Goal: Task Accomplishment & Management: Use online tool/utility

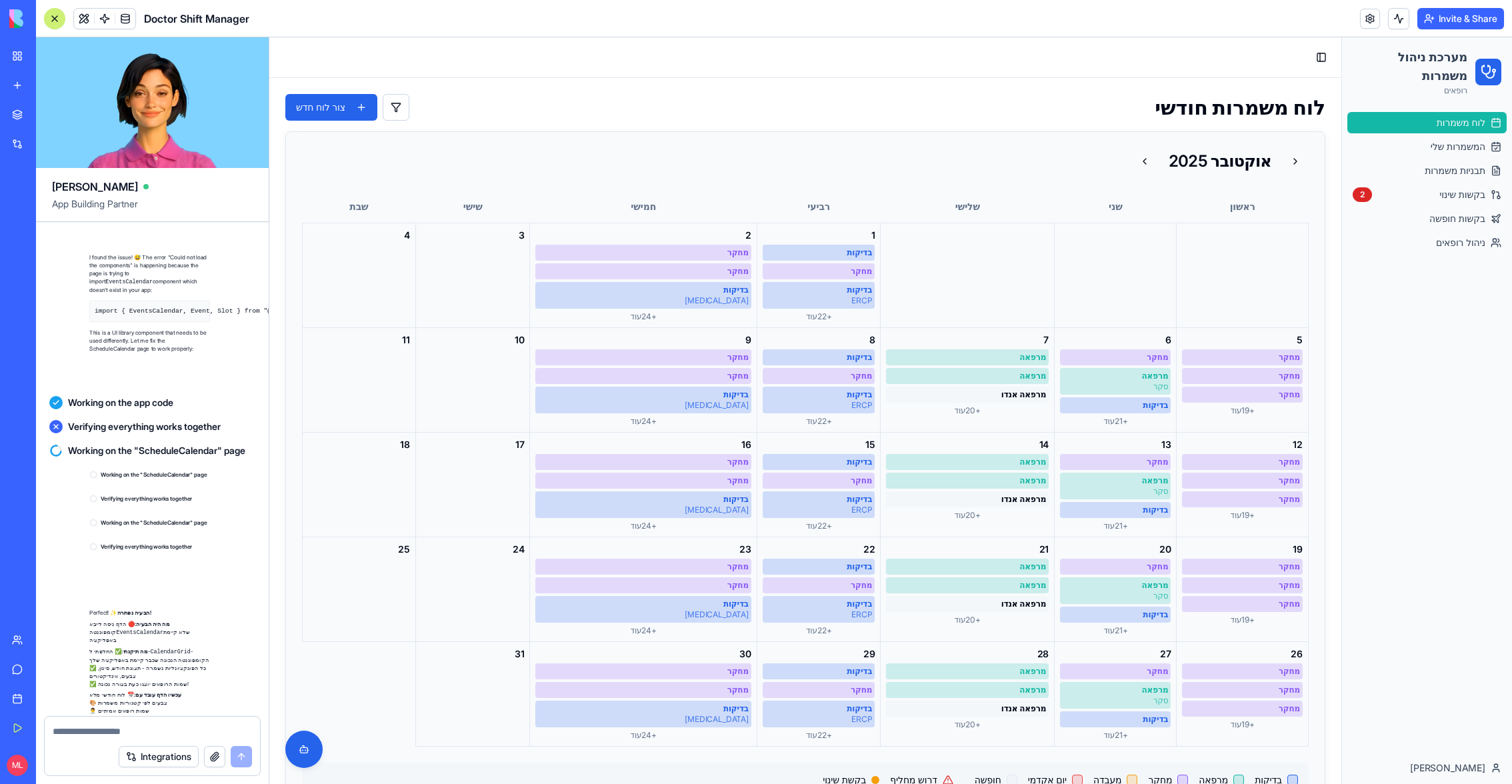
scroll to position [43397, 3]
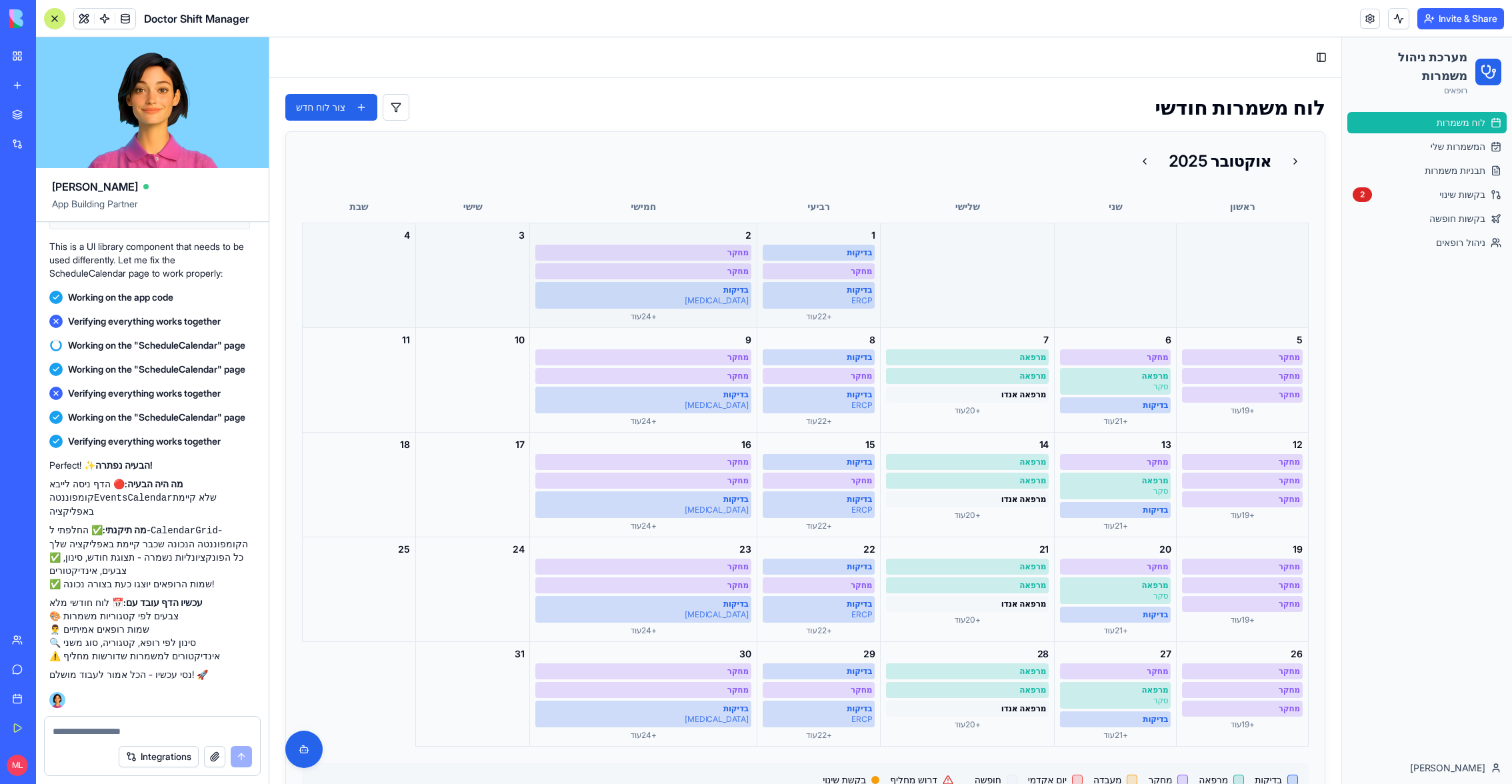
click at [625, 292] on div "בדיקות" at bounding box center [644, 290] width 211 height 11
click at [778, 417] on div "+ 22 עוד" at bounding box center [819, 421] width 112 height 11
click at [1152, 157] on button at bounding box center [1145, 161] width 27 height 27
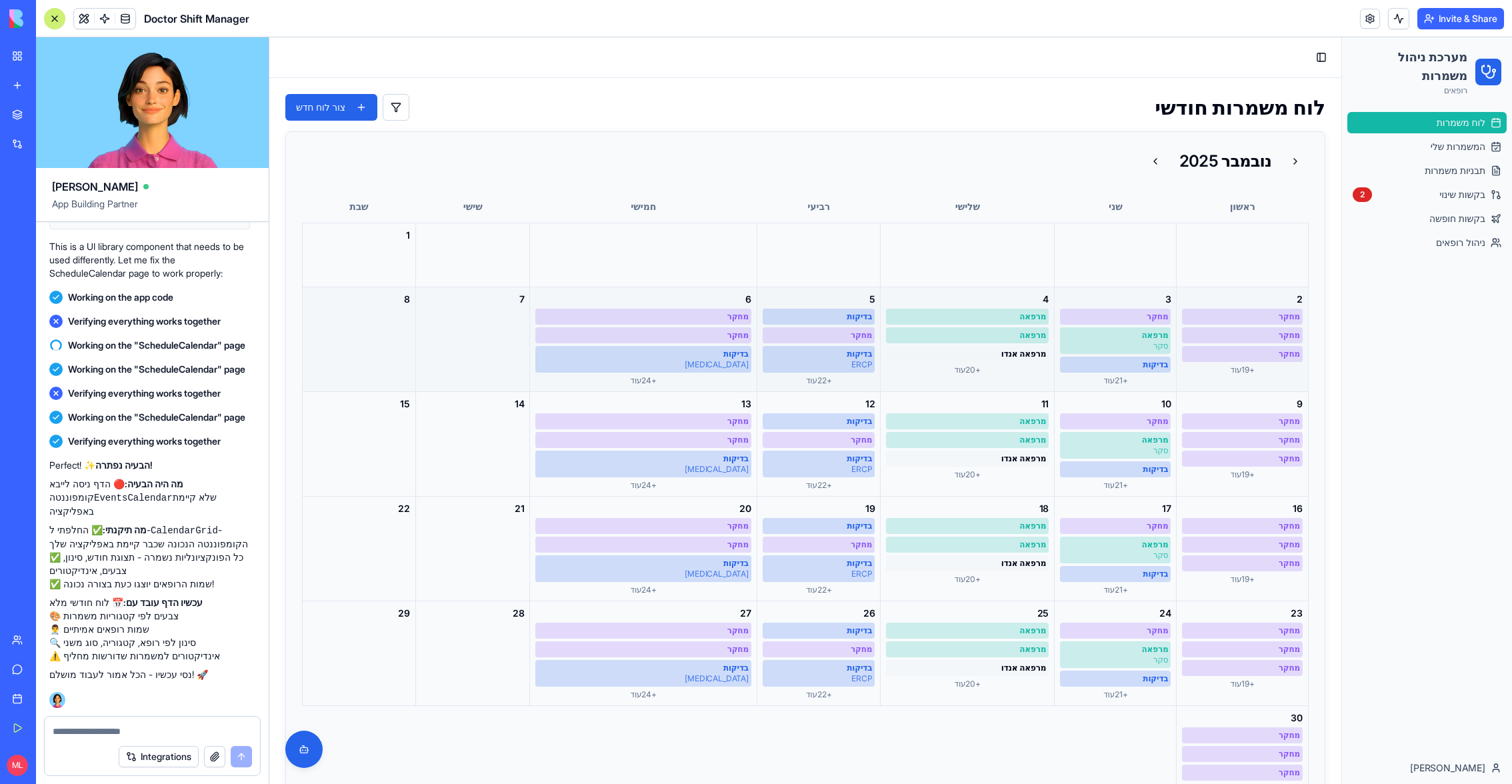
click at [779, 375] on div "+ 22 עוד" at bounding box center [819, 380] width 112 height 11
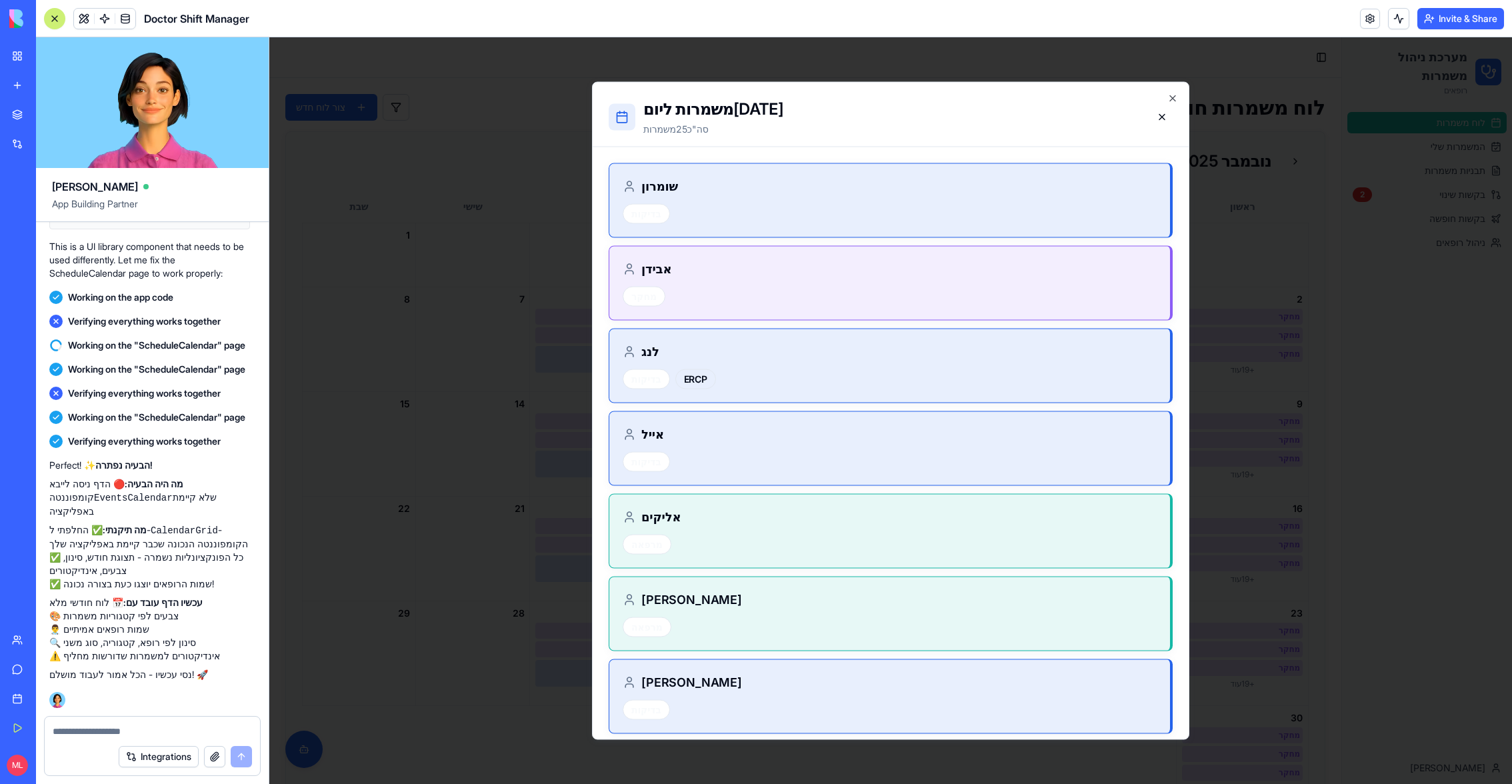
scroll to position [43061, 3]
click at [89, 740] on div "Integrations" at bounding box center [152, 756] width 215 height 37
click at [89, 738] on div "Integrations" at bounding box center [152, 756] width 215 height 37
click at [116, 738] on div "Integrations" at bounding box center [152, 756] width 215 height 37
click at [116, 737] on textarea at bounding box center [153, 731] width 199 height 13
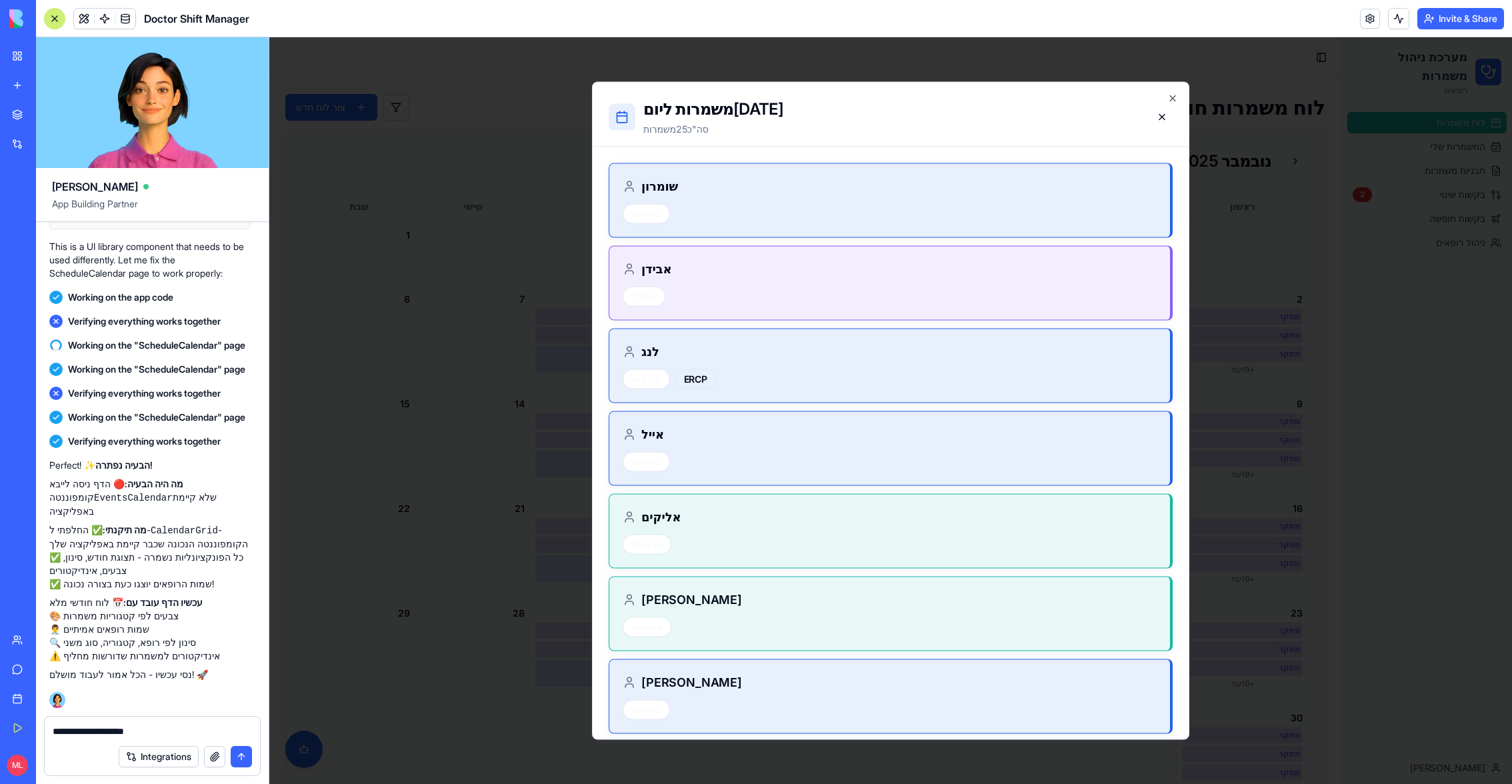
paste textarea "*"
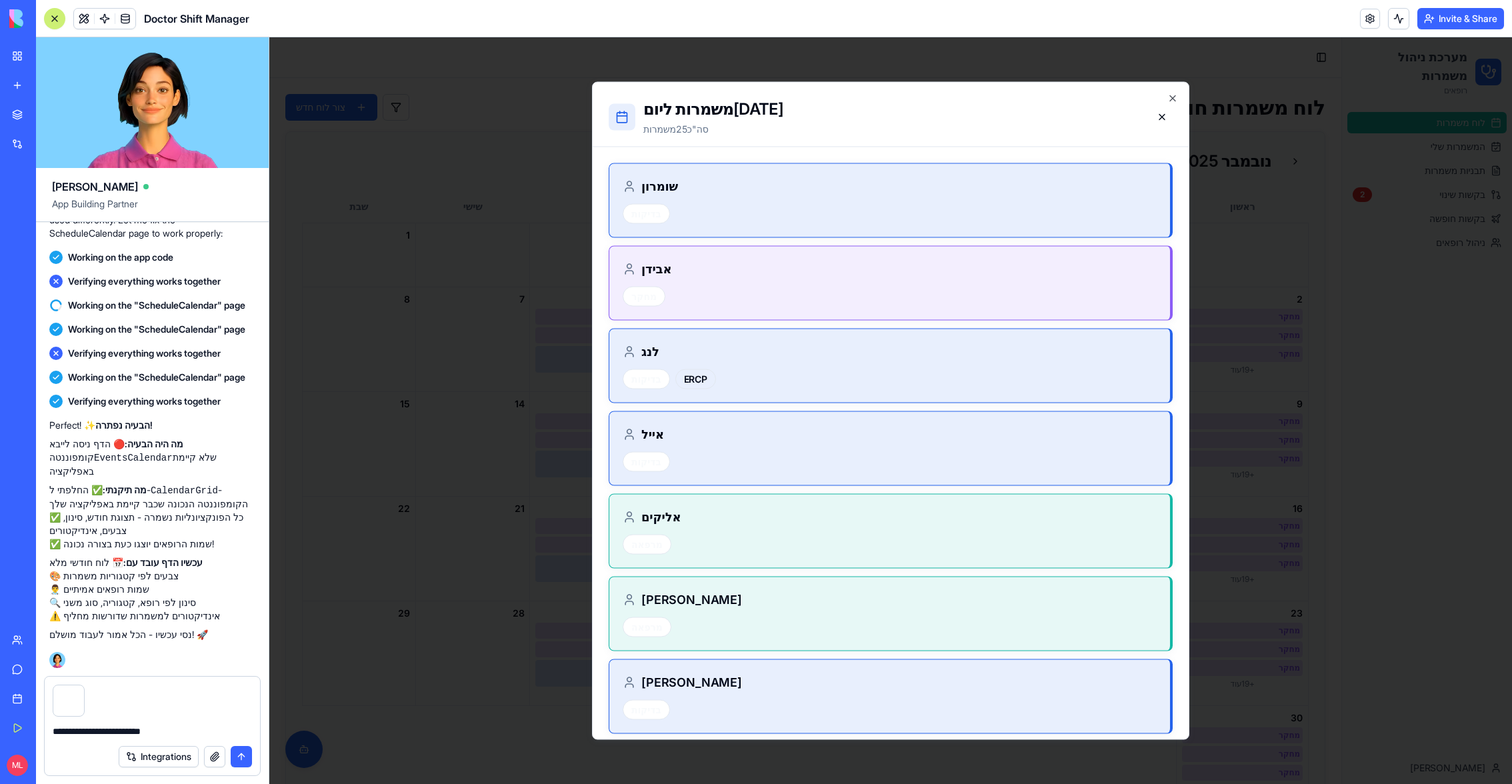
type textarea "**********"
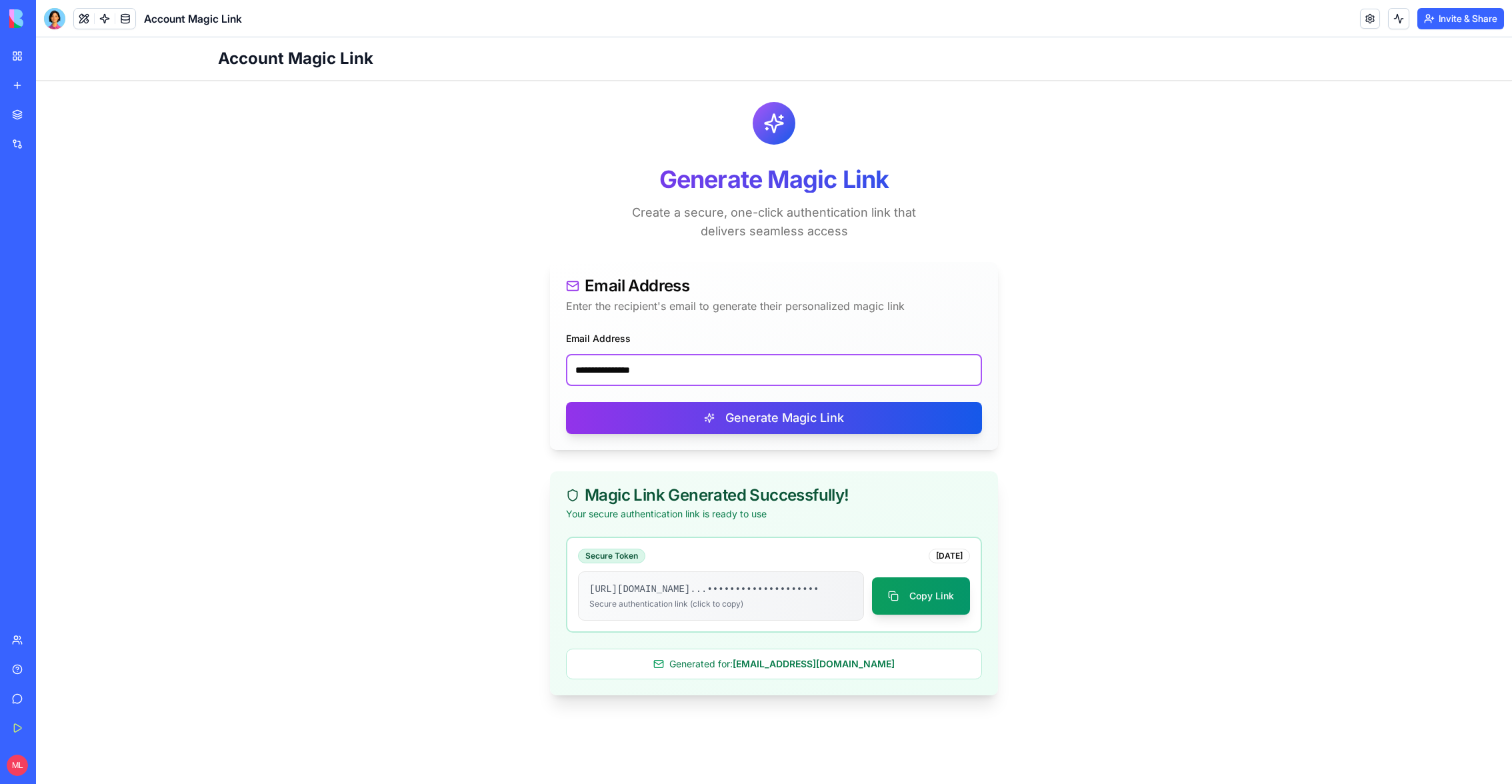
click at [654, 370] on input "**********" at bounding box center [774, 369] width 416 height 32
paste input "**********"
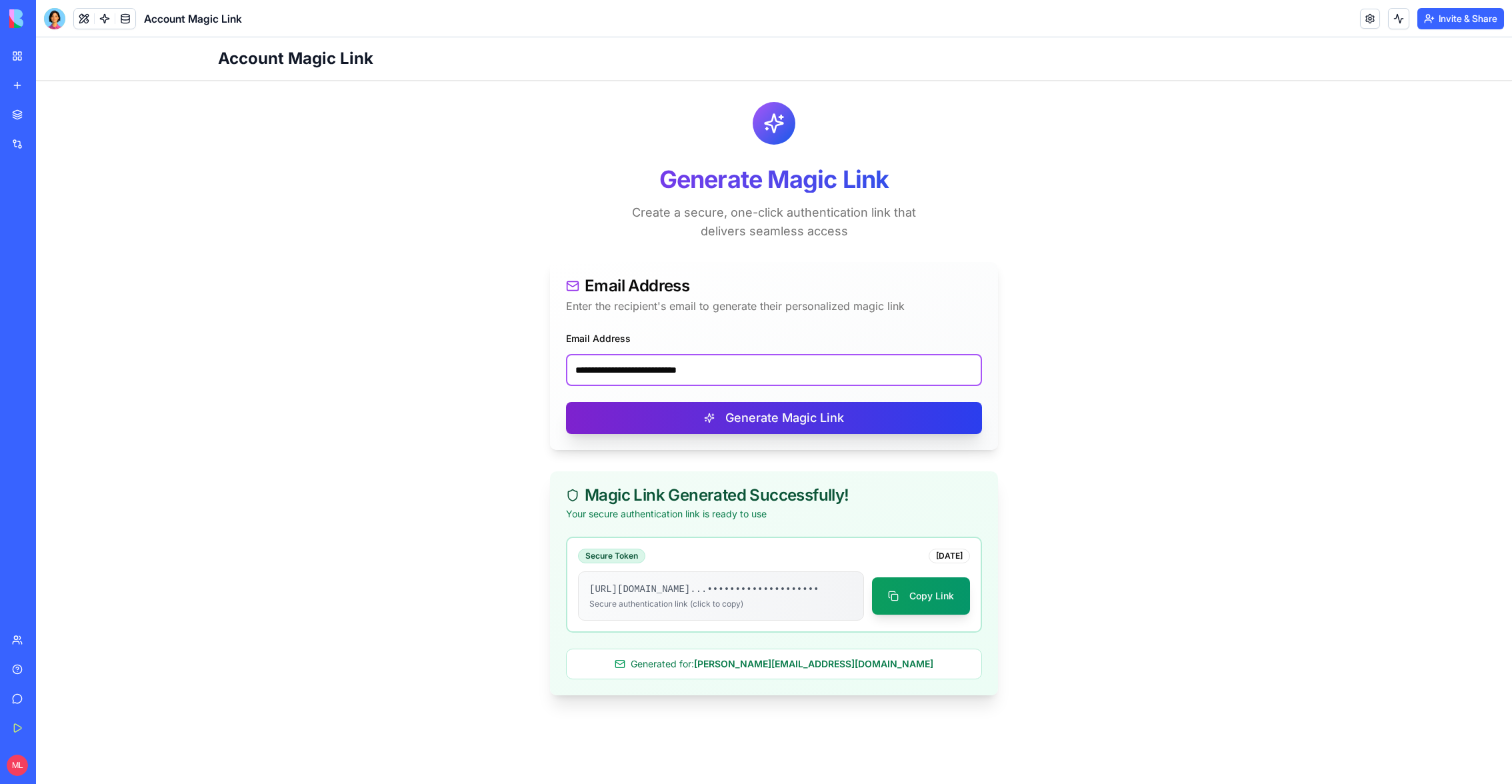
type input "**********"
click at [666, 420] on button "Generate Magic Link" at bounding box center [774, 417] width 416 height 32
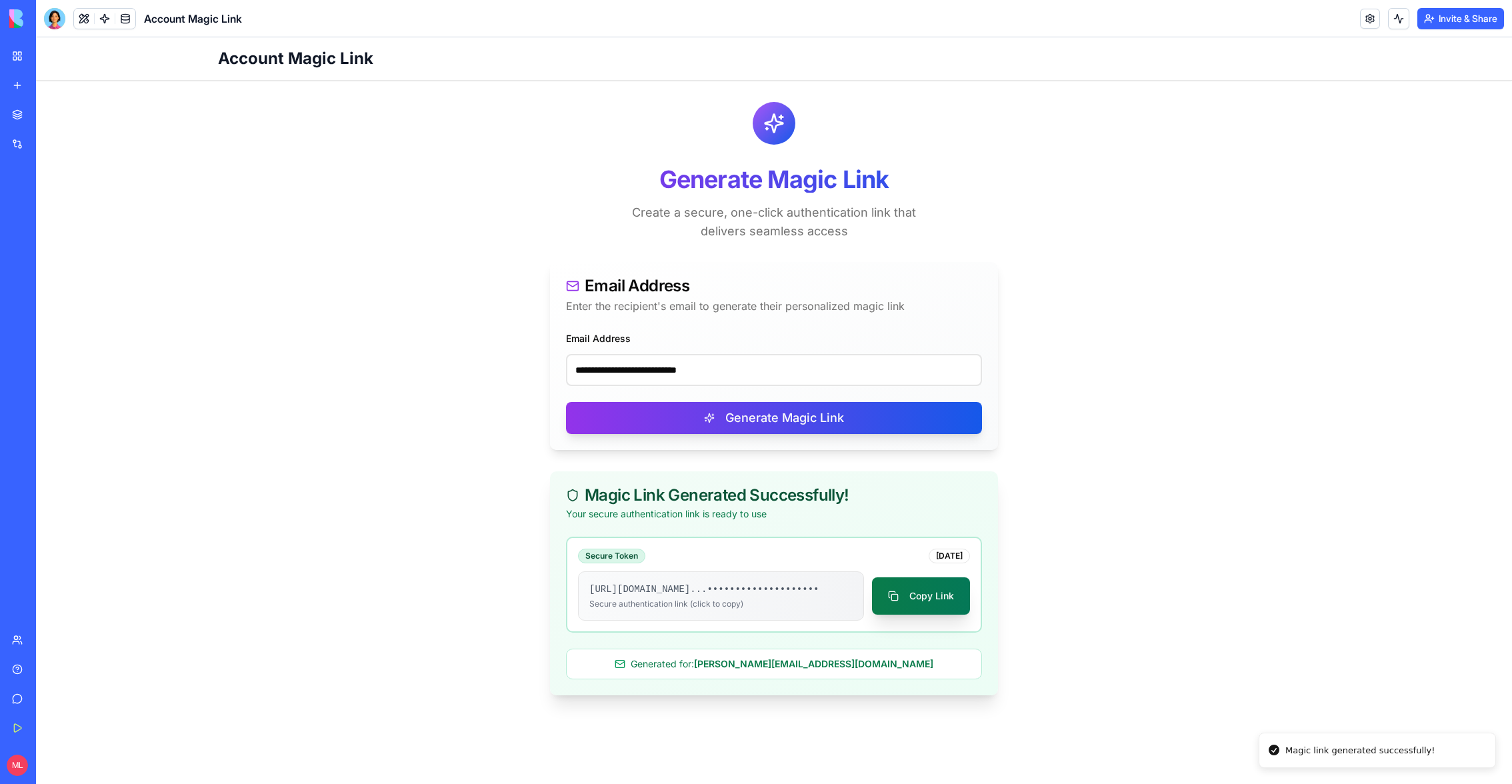
click at [943, 592] on button "Copy Link" at bounding box center [921, 595] width 98 height 37
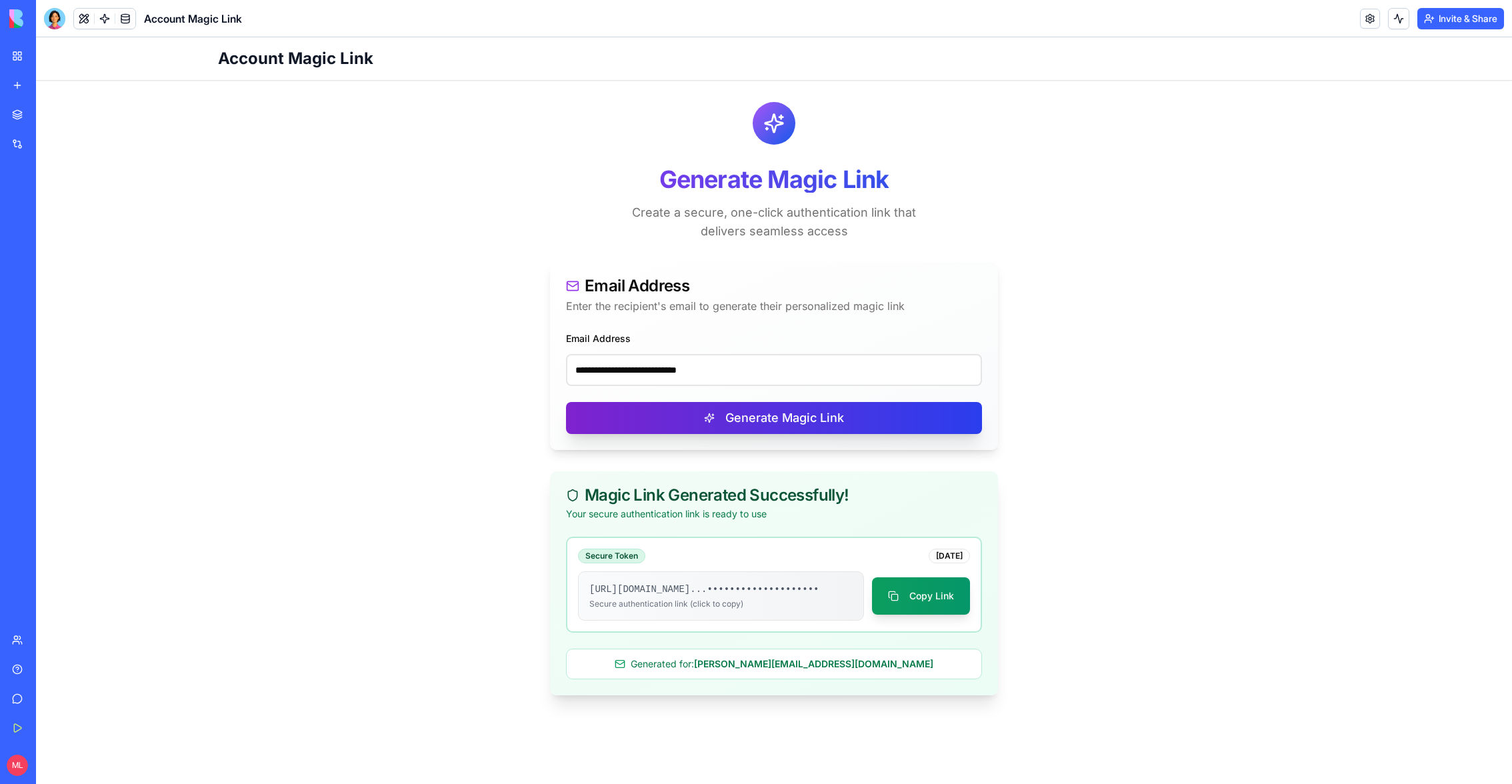
click at [698, 408] on button "Generate Magic Link" at bounding box center [774, 417] width 416 height 32
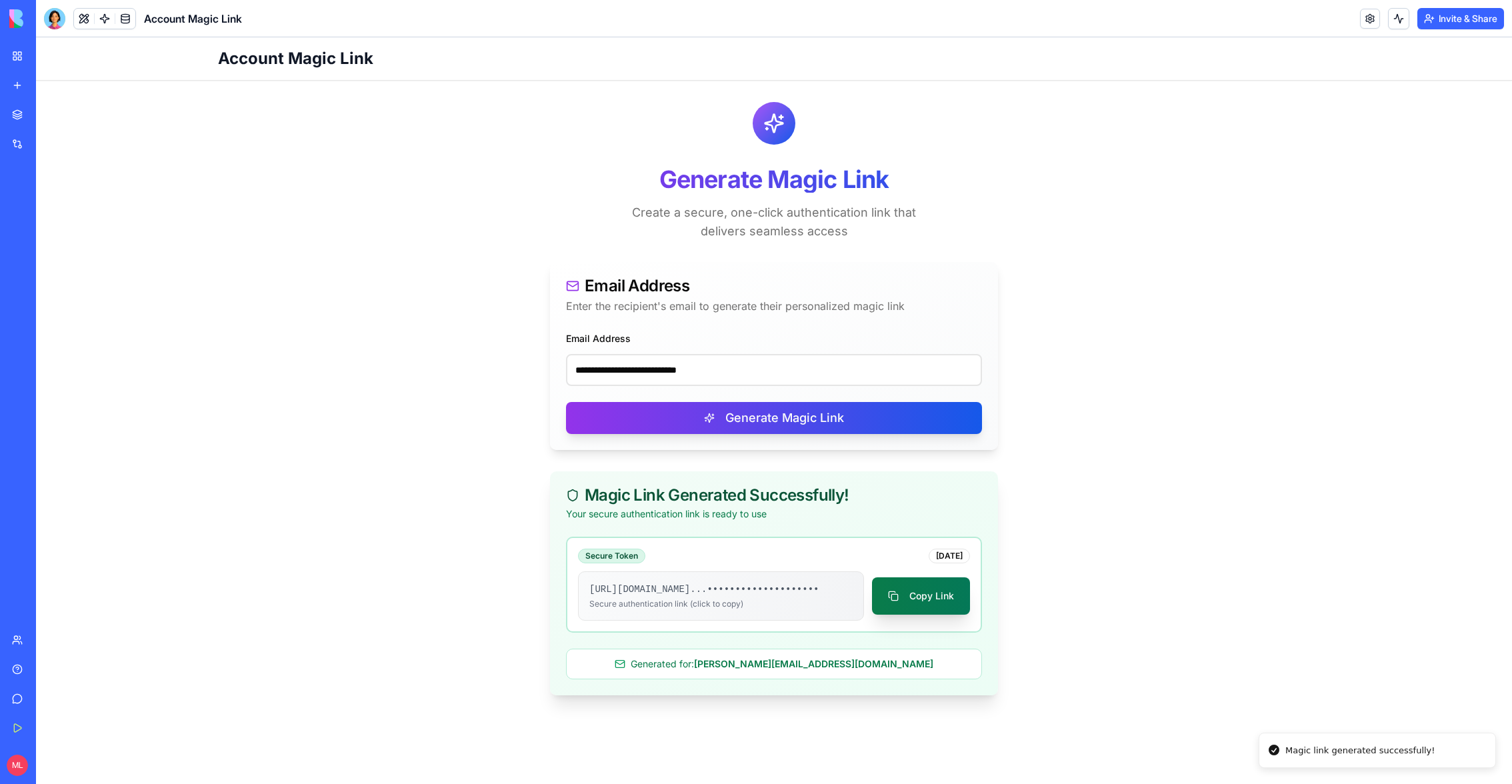
click at [915, 600] on button "Copy Link" at bounding box center [921, 595] width 98 height 37
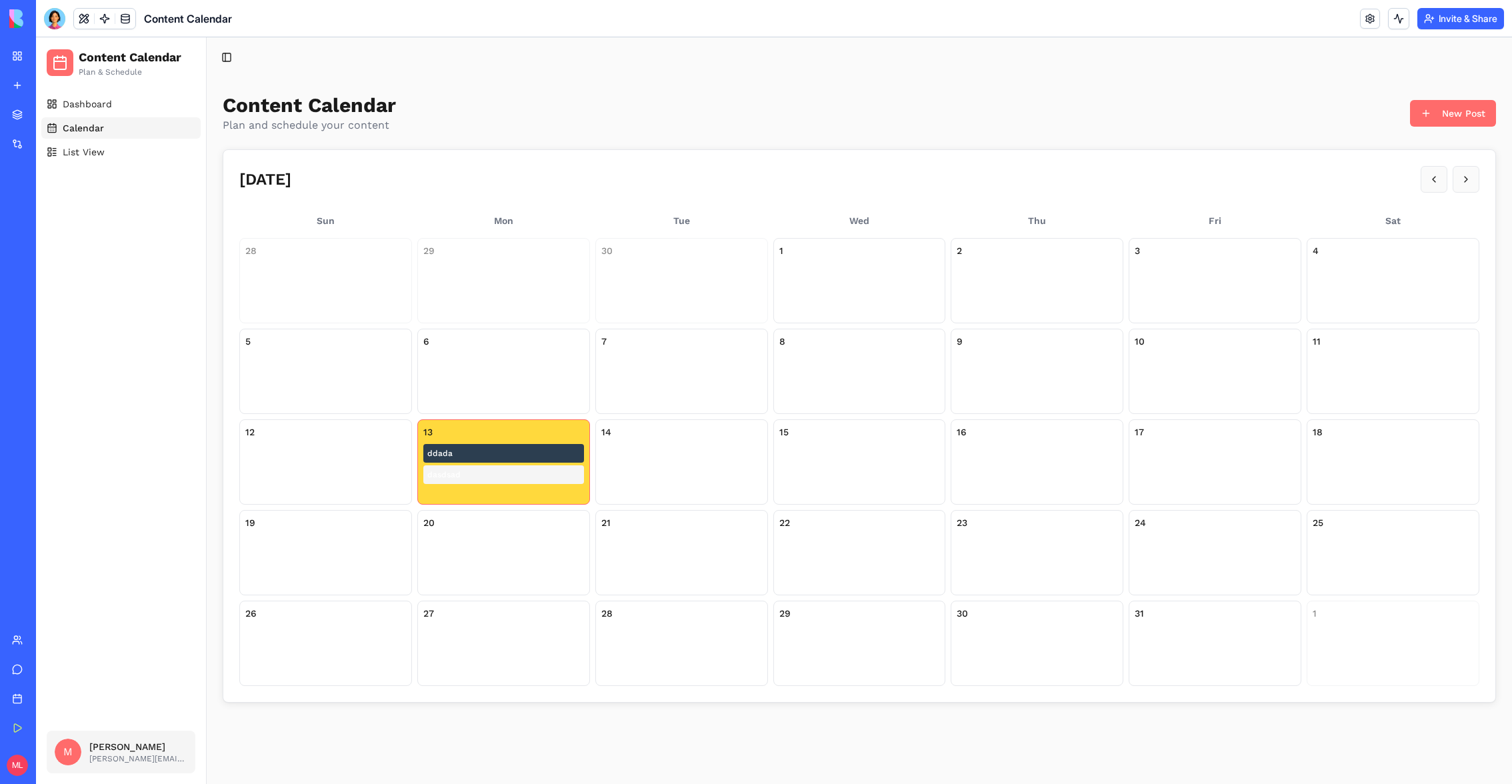
click at [1452, 21] on button "Invite & Share" at bounding box center [1460, 18] width 87 height 21
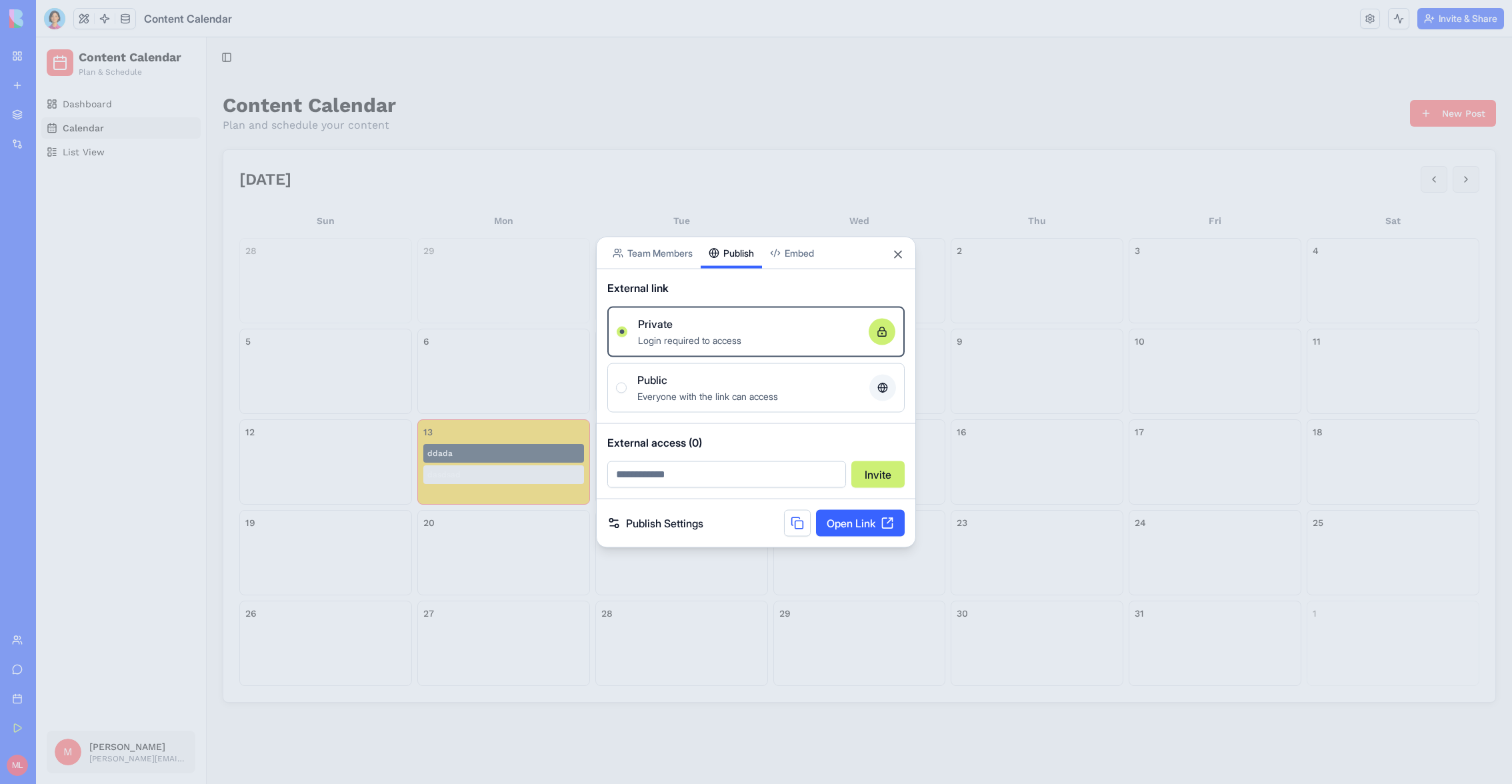
click at [728, 227] on body "My Workspace New app Marketplace Integrations Recent Image Editor Content Calen…" at bounding box center [756, 392] width 1512 height 784
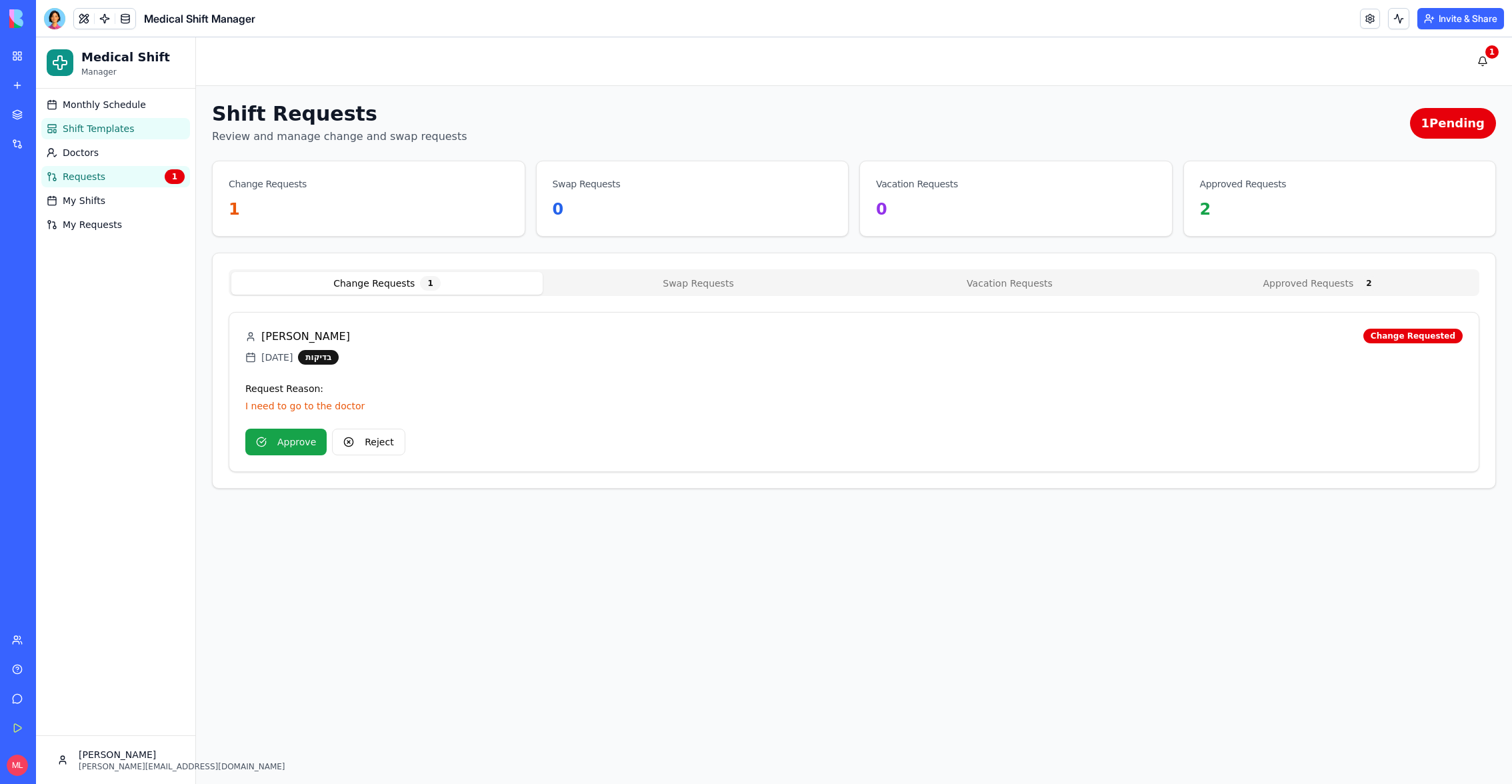
click at [114, 129] on span "Shift Templates" at bounding box center [98, 129] width 71 height 13
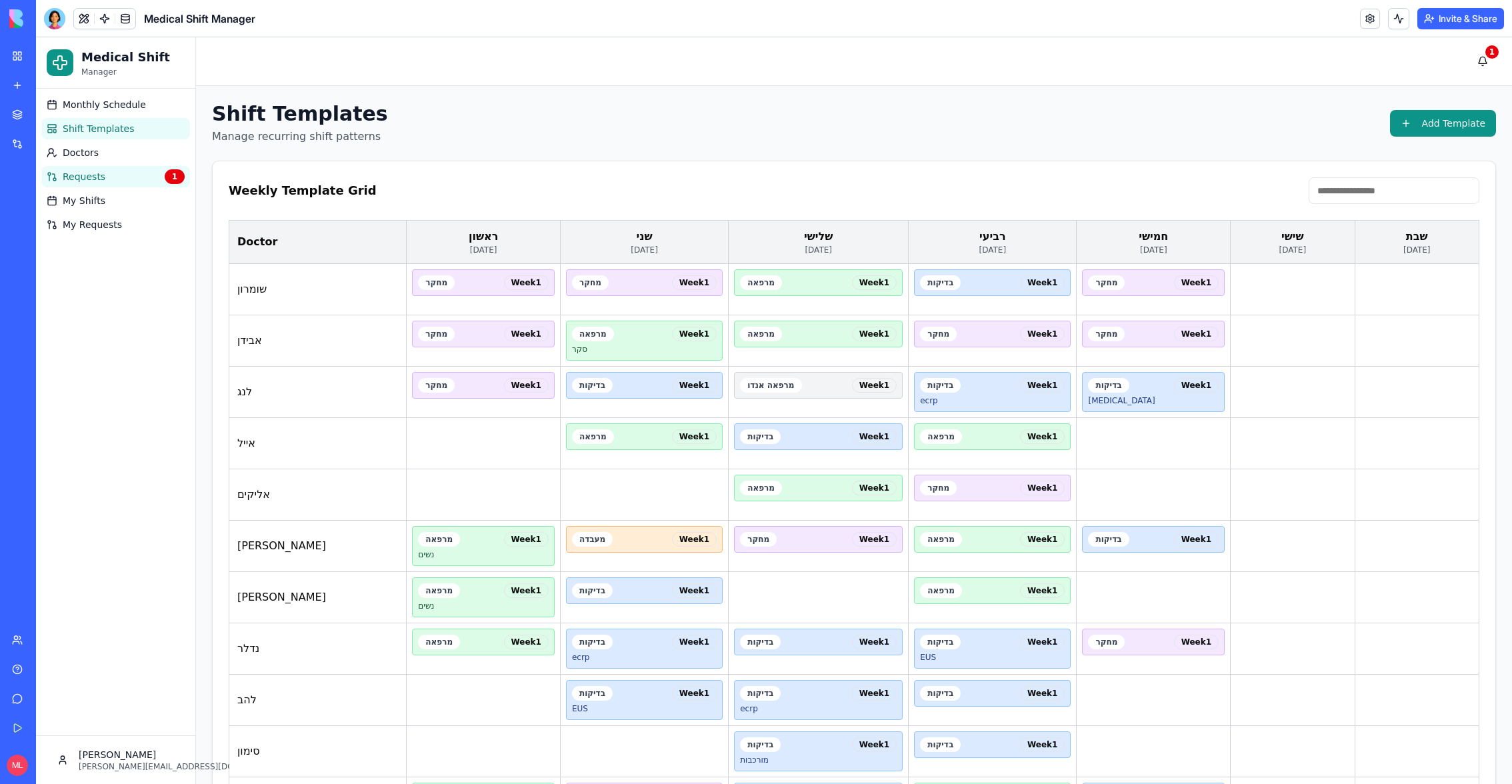
click at [112, 179] on link "Requests 1" at bounding box center [116, 177] width 148 height 21
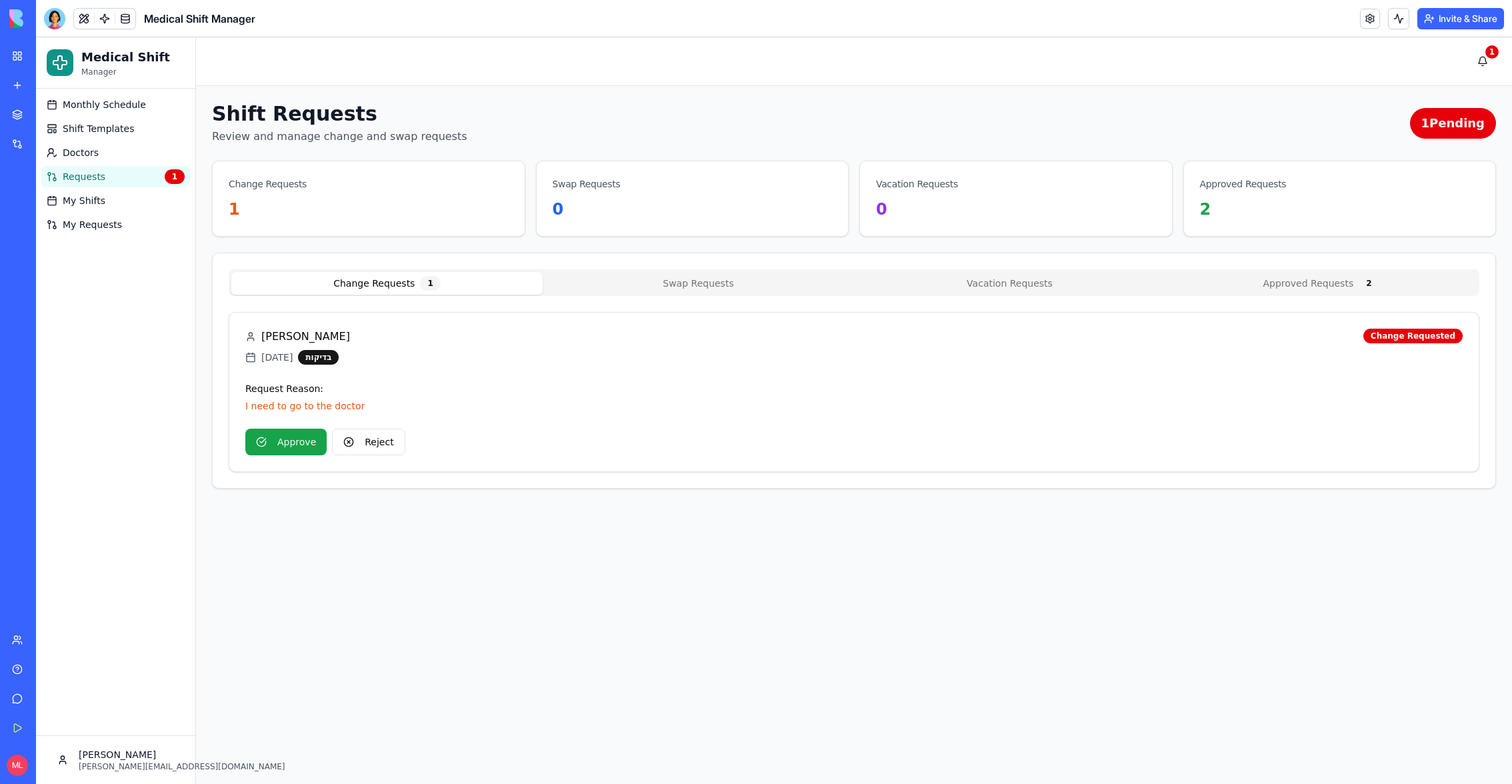
click at [107, 212] on ul "Monthly Schedule Shift Templates Doctors Requests 1 My Shifts My Requests" at bounding box center [116, 165] width 148 height 141
click at [79, 207] on link "My Shifts" at bounding box center [116, 201] width 148 height 21
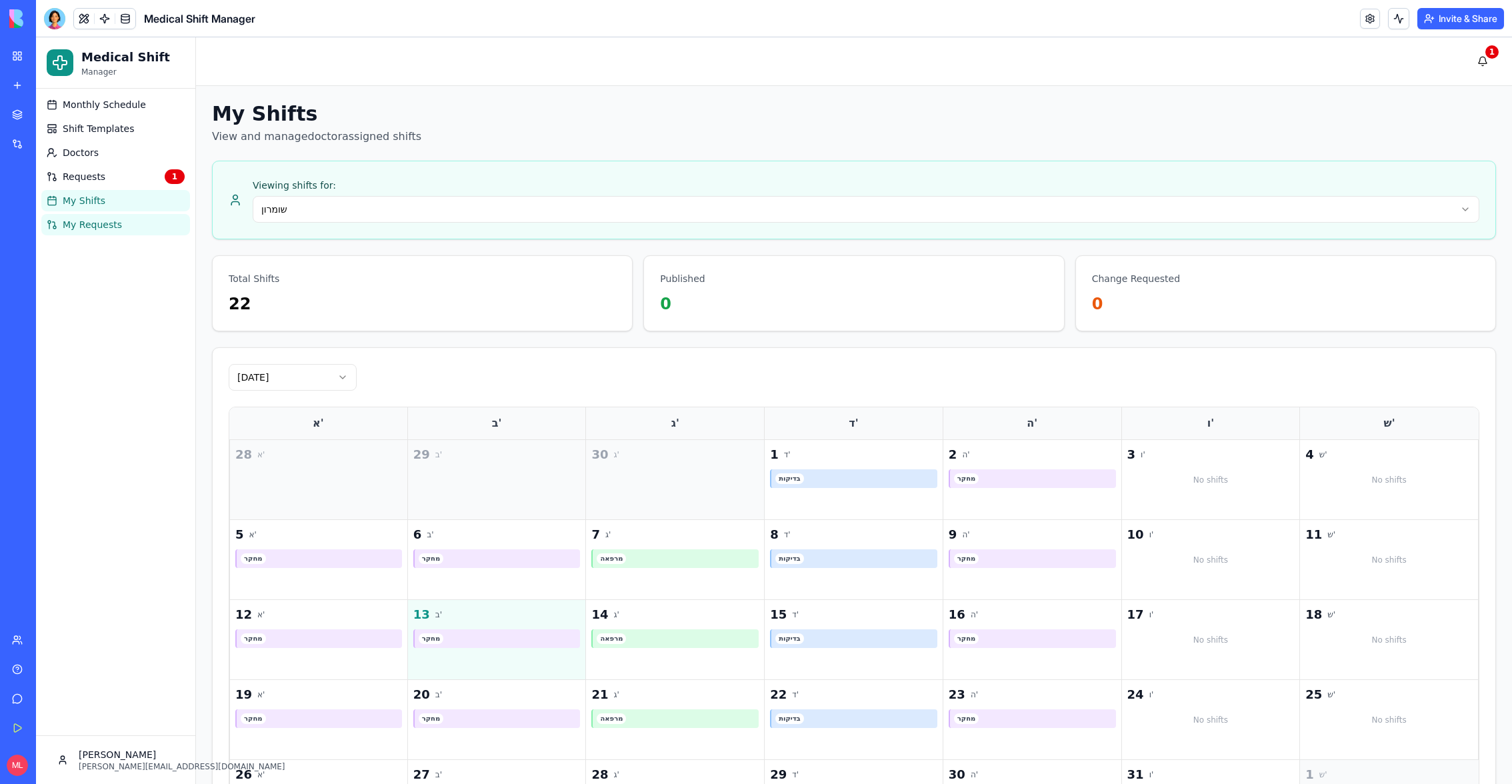
click at [78, 226] on span "My Requests" at bounding box center [93, 225] width 59 height 13
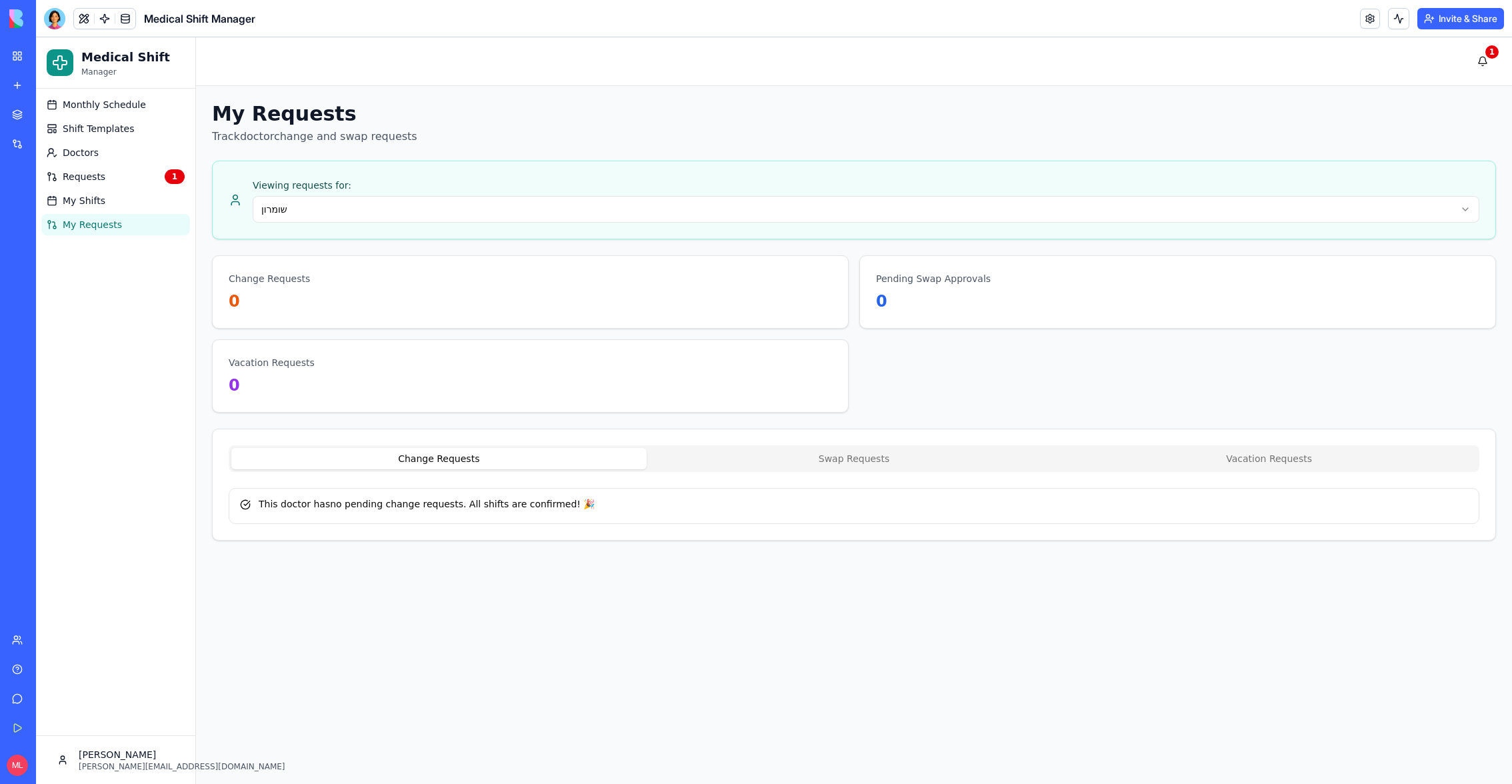
click at [314, 213] on html "Medical Shift Manager Monthly Schedule Shift Templates Doctors Requests 1 My Sh…" at bounding box center [774, 410] width 1476 height 747
click at [123, 99] on html "Medical Shift Manager Monthly Schedule Shift Templates Doctors Requests 1 My Sh…" at bounding box center [774, 410] width 1476 height 747
click at [123, 99] on span "Monthly Schedule" at bounding box center [105, 105] width 83 height 13
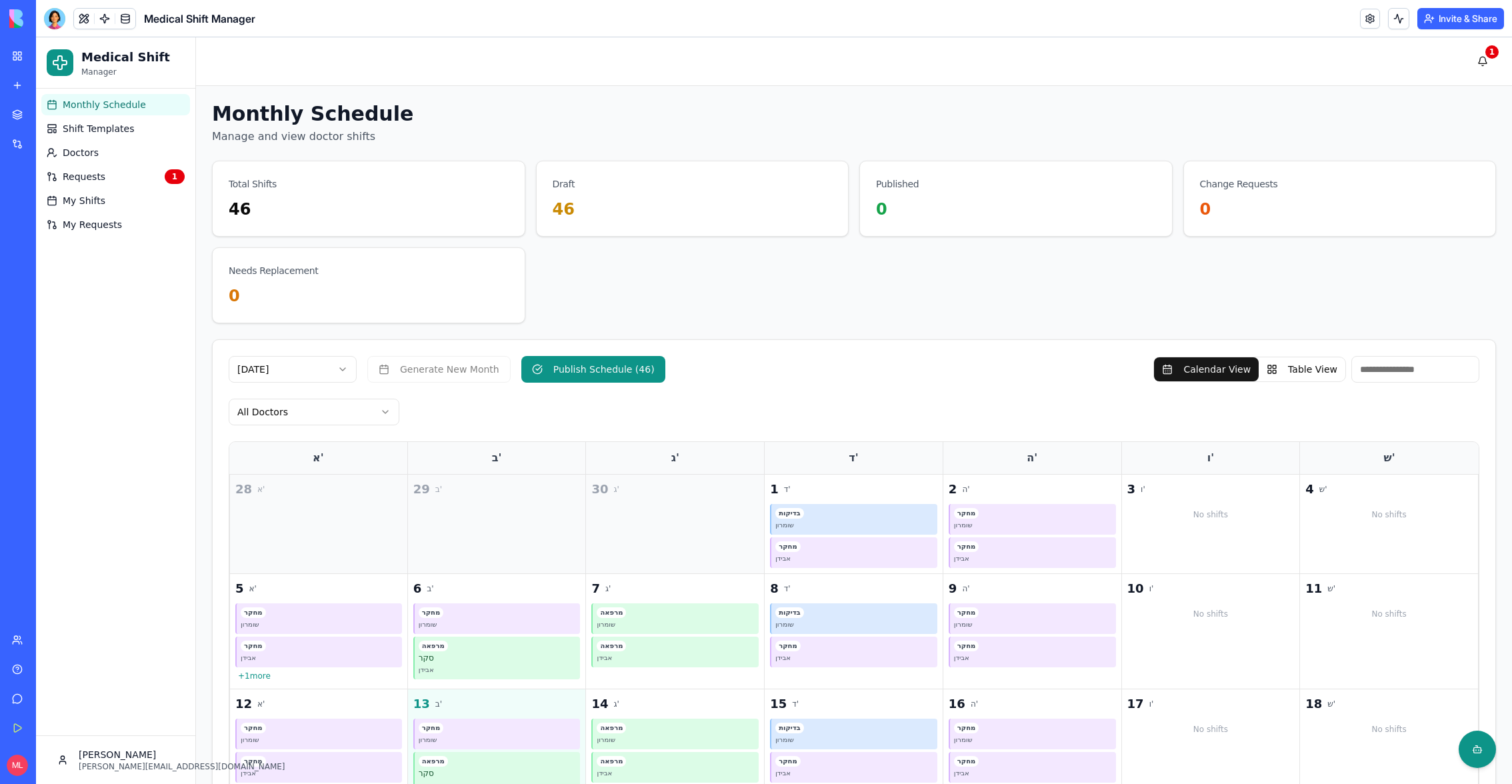
click at [1455, 12] on button "Invite & Share" at bounding box center [1460, 18] width 87 height 21
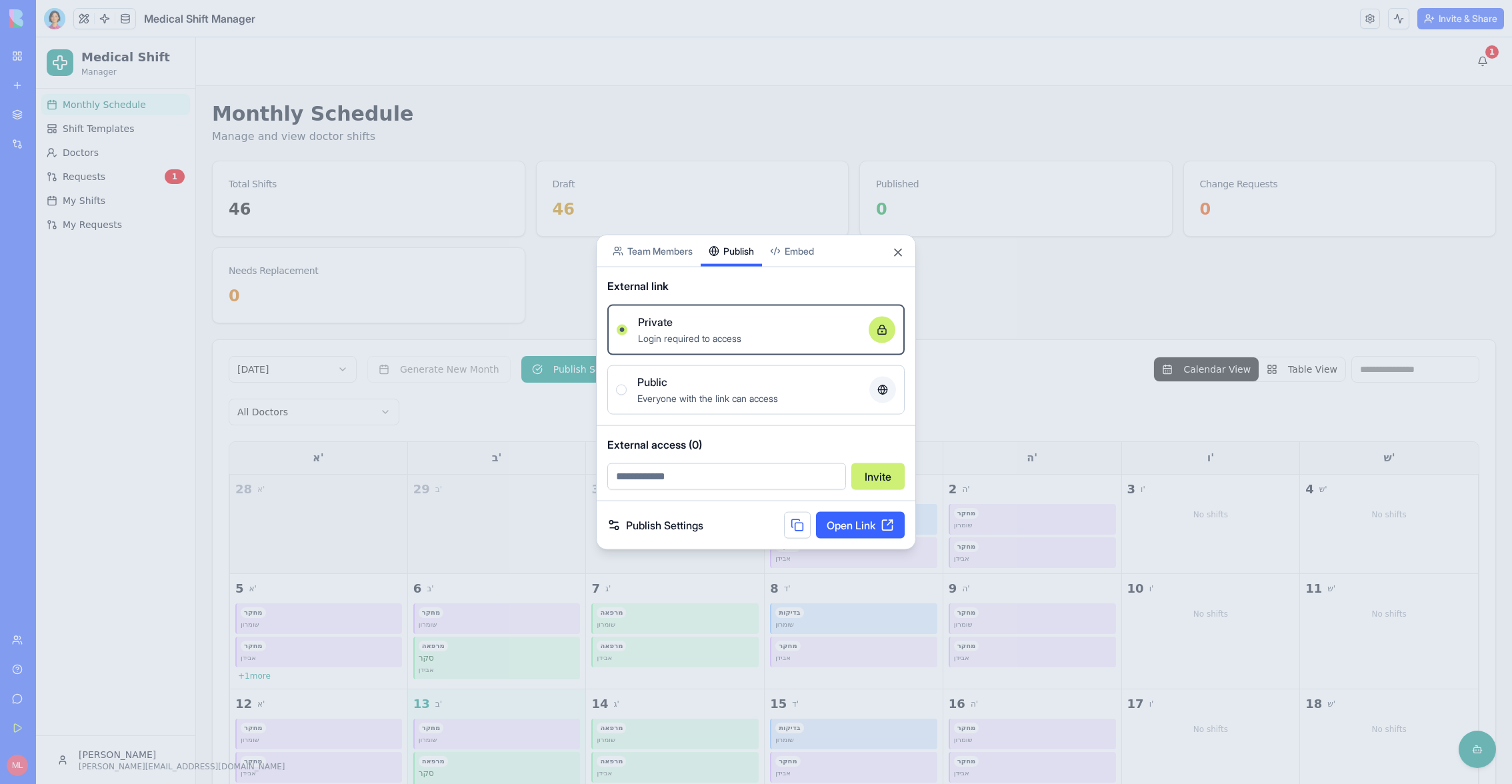
click at [711, 235] on button "Publish" at bounding box center [731, 251] width 61 height 31
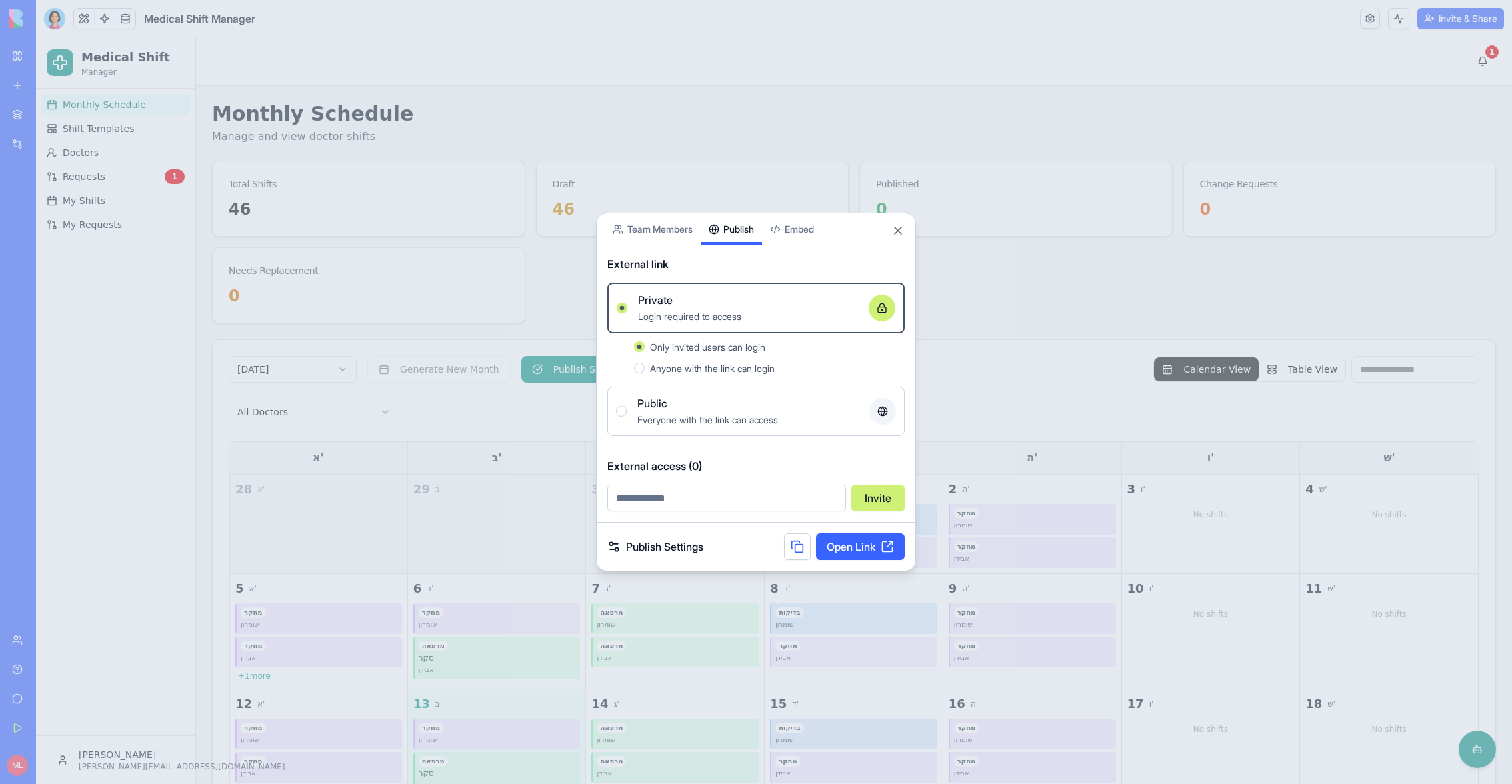
click at [940, 105] on div at bounding box center [756, 392] width 1512 height 784
